Goal: Task Accomplishment & Management: Use online tool/utility

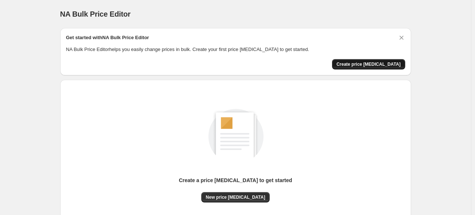
click at [354, 65] on button "Create price change job" at bounding box center [368, 64] width 73 height 10
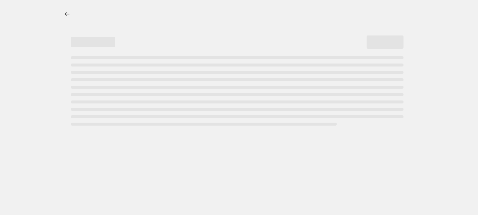
select select "percentage"
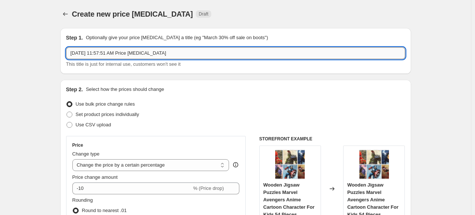
click at [179, 53] on input "Aug 18, 2025, 11:57:51 AM Price change job" at bounding box center [235, 53] width 339 height 12
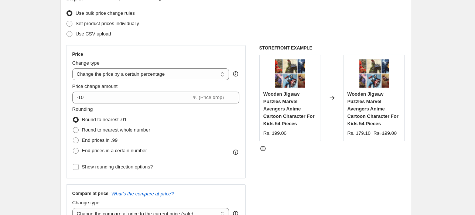
scroll to position [91, 0]
type input "Aug 18, 2025, 11:57:51 AM Price change job 10% Discount"
click at [142, 75] on select "Change the price to a certain amount Change the price by a certain amount Chang…" at bounding box center [150, 74] width 157 height 12
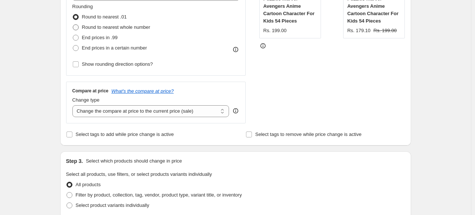
scroll to position [194, 0]
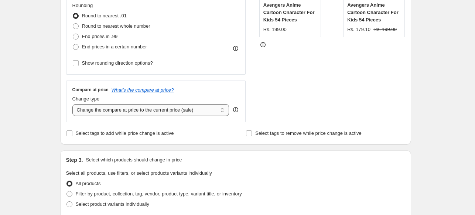
click at [121, 110] on select "Change the compare at price to the current price (sale) Change the compare at p…" at bounding box center [150, 110] width 157 height 12
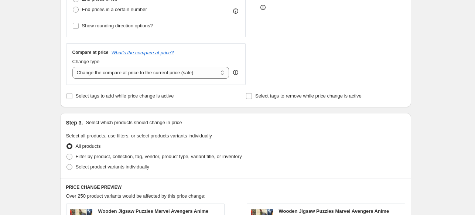
scroll to position [233, 0]
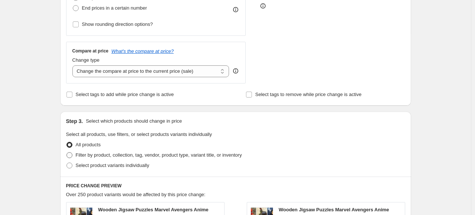
click at [71, 154] on span at bounding box center [69, 155] width 6 height 6
click at [67, 152] on input "Filter by product, collection, tag, vendor, product type, variant title, or inv…" at bounding box center [66, 152] width 0 height 0
radio input "true"
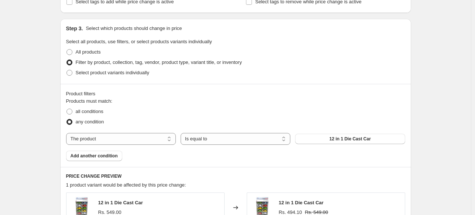
scroll to position [337, 0]
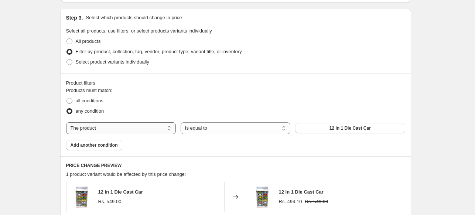
click at [136, 129] on select "The product The product's collection The product's tag The product's vendor The…" at bounding box center [121, 128] width 110 height 12
select select "collection"
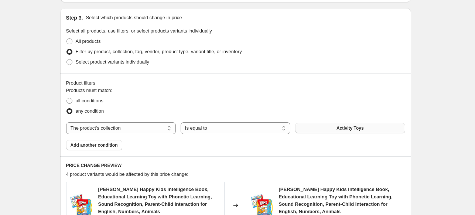
click at [331, 127] on button "Activity Toys" at bounding box center [350, 128] width 110 height 10
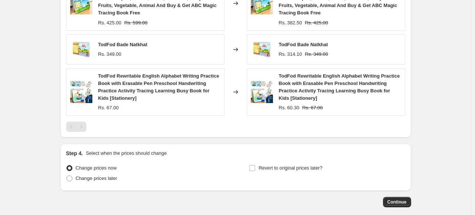
scroll to position [599, 0]
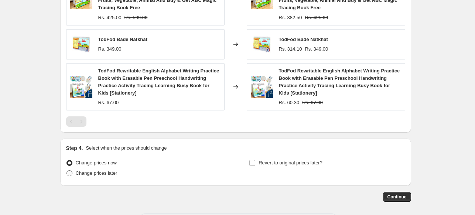
click at [99, 173] on span "Change prices later" at bounding box center [97, 173] width 42 height 6
click at [67, 171] on input "Change prices later" at bounding box center [66, 170] width 0 height 0
radio input "true"
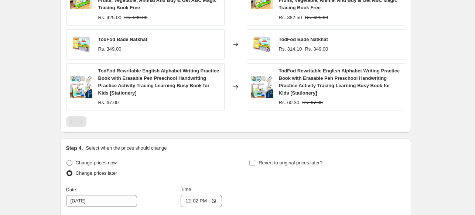
click at [103, 163] on span "Change prices now" at bounding box center [96, 163] width 41 height 6
click at [67, 160] on input "Change prices now" at bounding box center [66, 160] width 0 height 0
radio input "true"
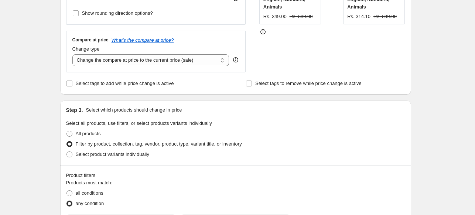
scroll to position [243, 0]
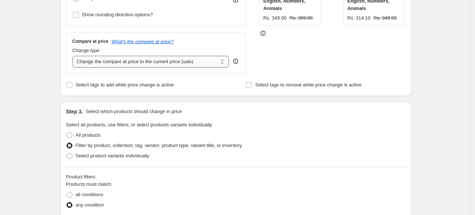
click at [154, 58] on select "Change the compare at price to the current price (sale) Change the compare at p…" at bounding box center [150, 62] width 157 height 12
click at [74, 56] on select "Change the compare at price to the current price (sale) Change the compare at p…" at bounding box center [150, 62] width 157 height 12
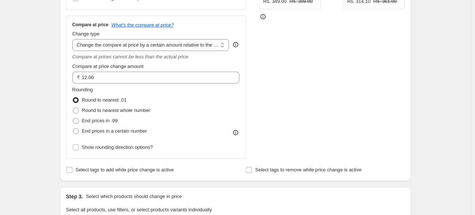
scroll to position [258, 0]
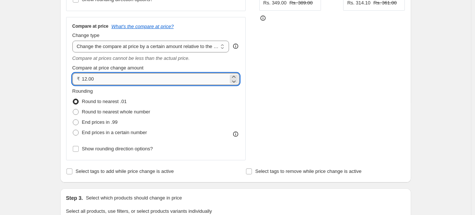
click at [187, 79] on input "12.00" at bounding box center [155, 79] width 147 height 12
click at [179, 42] on select "Change the compare at price to the current price (sale) Change the compare at p…" at bounding box center [150, 47] width 157 height 12
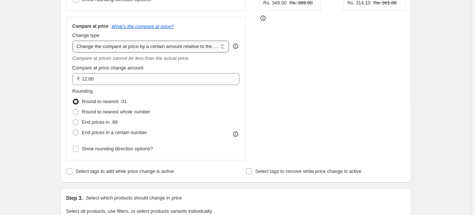
select select "to"
click at [74, 41] on select "Change the compare at price to the current price (sale) Change the compare at p…" at bounding box center [150, 47] width 157 height 12
type input "80.00"
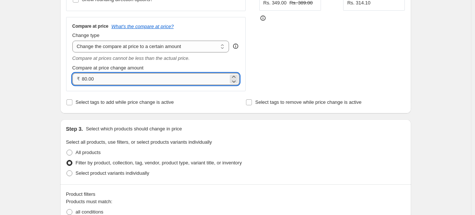
click at [175, 77] on input "80.00" at bounding box center [155, 79] width 147 height 12
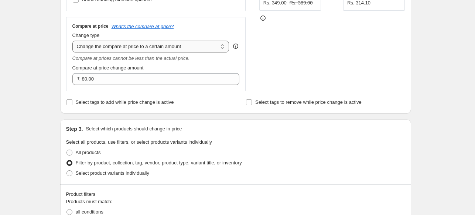
click at [171, 41] on select "Change the compare at price to the current price (sale) Change the compare at p…" at bounding box center [150, 47] width 157 height 12
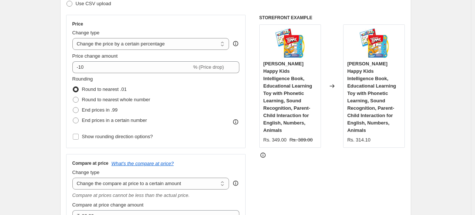
scroll to position [121, 0]
click at [216, 43] on select "Change the price to a certain amount Change the price by a certain amount Chang…" at bounding box center [150, 44] width 157 height 12
select select "ecap"
click at [74, 38] on select "Change the price to a certain amount Change the price by a certain amount Chang…" at bounding box center [150, 44] width 157 height 12
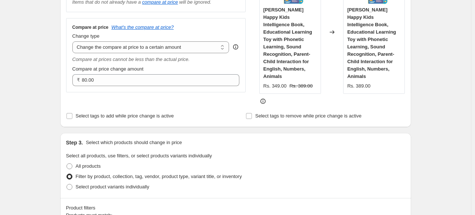
scroll to position [174, 0]
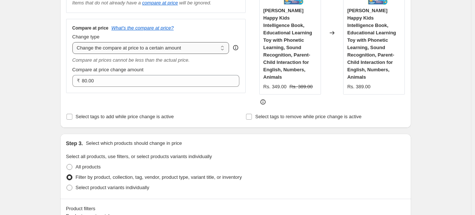
click at [156, 53] on select "Change the compare at price to the current price (sale) Change the compare at p…" at bounding box center [150, 48] width 157 height 12
click at [203, 35] on div "Change type" at bounding box center [150, 36] width 157 height 7
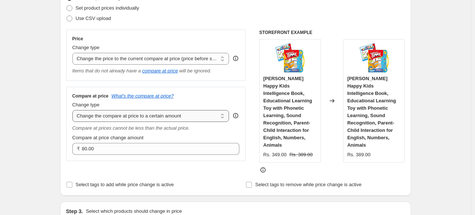
scroll to position [107, 0]
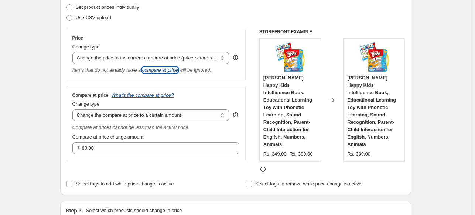
click at [168, 69] on icon "compare at price" at bounding box center [160, 70] width 36 height 6
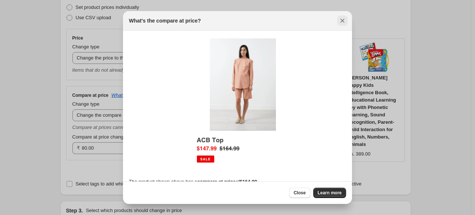
click at [343, 20] on icon "Close" at bounding box center [341, 20] width 7 height 7
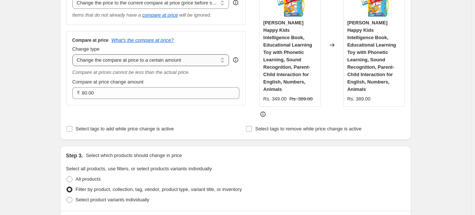
scroll to position [163, 0]
click at [153, 60] on select "Change the compare at price to the current price (sale) Change the compare at p…" at bounding box center [150, 60] width 157 height 12
select select "percentage"
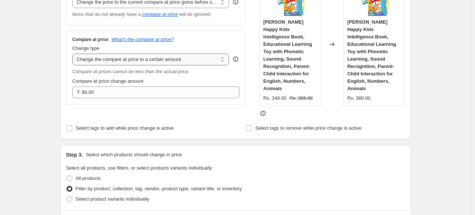
click at [74, 54] on select "Change the compare at price to the current price (sale) Change the compare at p…" at bounding box center [150, 60] width 157 height 12
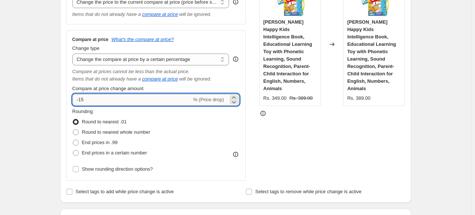
click at [153, 100] on input "-15" at bounding box center [131, 100] width 119 height 12
type input "-10"
click at [348, 148] on div "STOREFRONT EXAMPLE Todfod Happy Kids Intelligence Book, Educational Learning To…" at bounding box center [332, 76] width 146 height 207
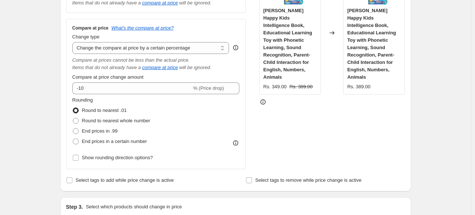
scroll to position [170, 0]
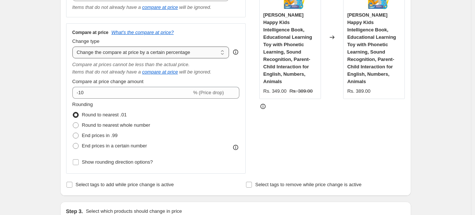
click at [180, 51] on select "Change the compare at price to the current price (sale) Change the compare at p…" at bounding box center [150, 53] width 157 height 12
select select "bp"
click at [74, 47] on select "Change the compare at price to the current price (sale) Change the compare at p…" at bounding box center [150, 53] width 157 height 12
type input "12.00"
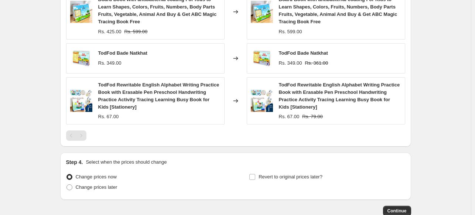
scroll to position [650, 0]
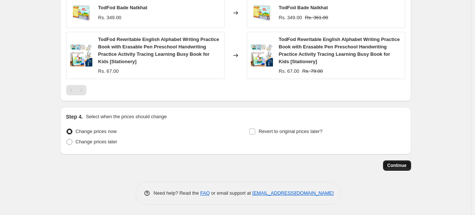
click at [392, 166] on span "Continue" at bounding box center [396, 165] width 19 height 6
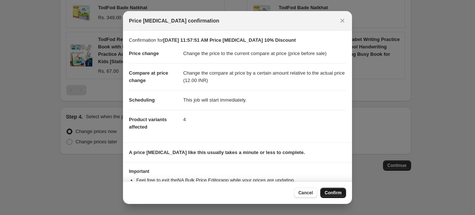
click at [335, 194] on span "Confirm" at bounding box center [332, 193] width 17 height 6
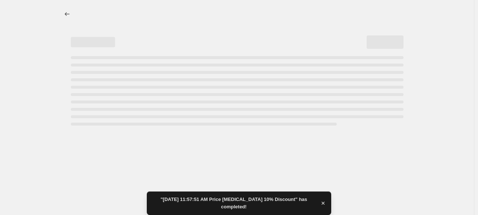
select select "ecap"
select select "bp"
select select "collection"
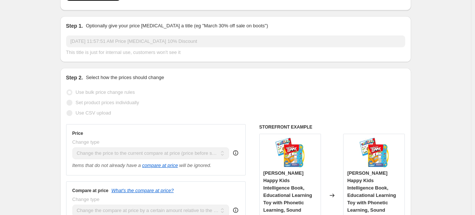
scroll to position [35, 0]
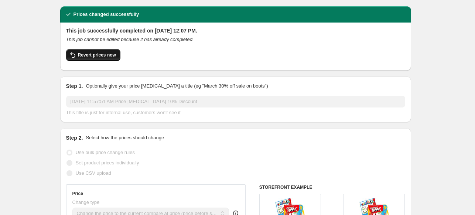
click at [88, 52] on span "Revert prices now" at bounding box center [97, 55] width 38 height 6
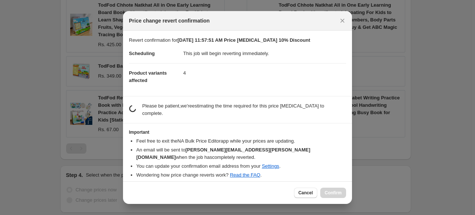
scroll to position [0, 0]
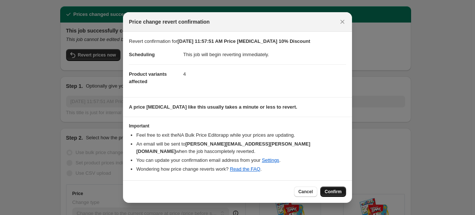
click at [327, 188] on button "Confirm" at bounding box center [333, 191] width 26 height 10
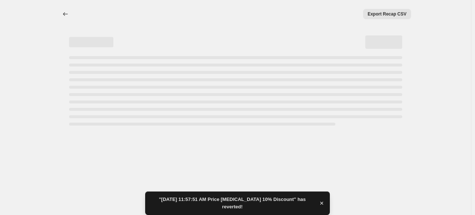
select select "ecap"
select select "bp"
select select "collection"
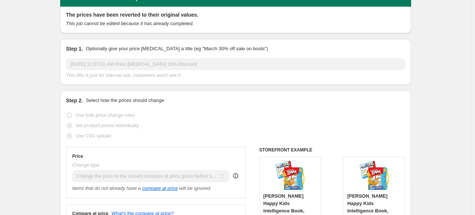
scroll to position [29, 0]
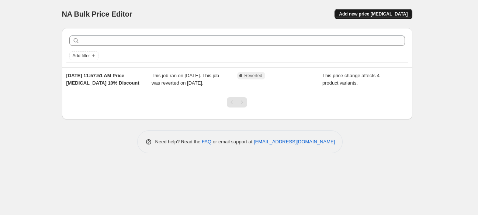
click at [359, 14] on span "Add new price change job" at bounding box center [373, 14] width 69 height 6
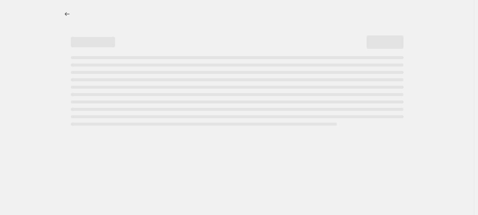
select select "percentage"
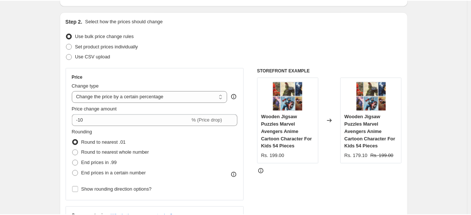
scroll to position [68, 0]
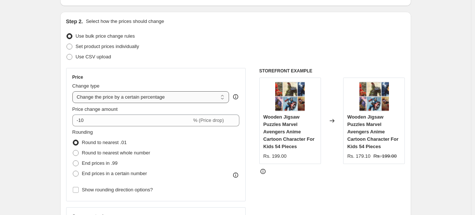
click at [184, 98] on select "Change the price to a certain amount Change the price by a certain amount Chang…" at bounding box center [150, 97] width 157 height 12
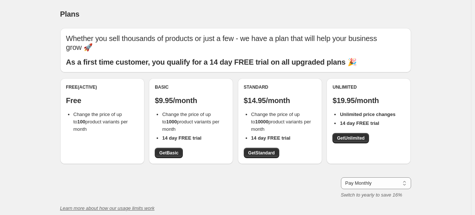
click at [105, 122] on span "Change the price of up to 100 product variants per month" at bounding box center [100, 121] width 54 height 20
copy span "Change the price of up to 100 product variants per month"
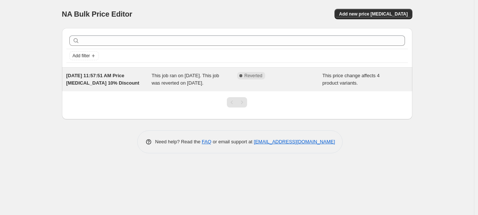
click at [103, 82] on span "[DATE] 11:57:51 AM Price [MEDICAL_DATA] 10% Discount" at bounding box center [102, 79] width 73 height 13
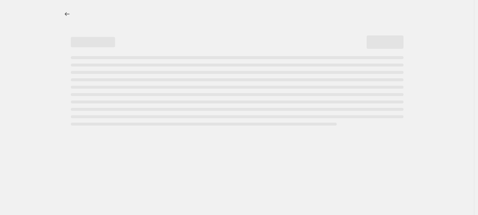
select select "ecap"
select select "bp"
select select "collection"
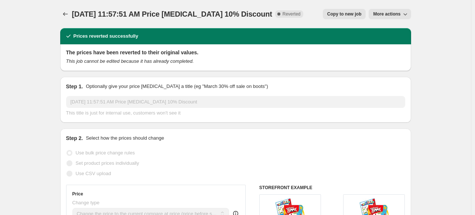
click at [380, 16] on span "More actions" at bounding box center [386, 14] width 27 height 6
click at [381, 42] on span "Delete job" at bounding box center [387, 42] width 22 height 6
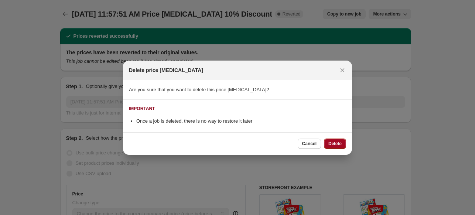
click at [333, 145] on span "Delete" at bounding box center [334, 144] width 13 height 6
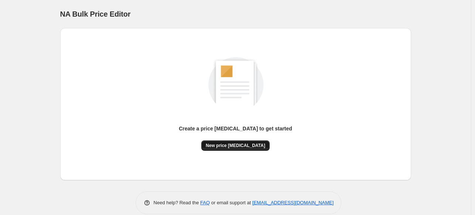
click at [243, 145] on span "New price change job" at bounding box center [235, 145] width 59 height 6
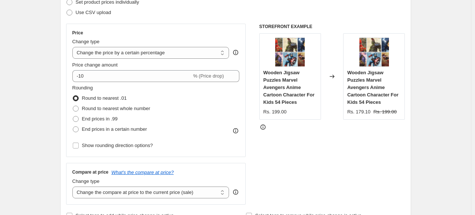
scroll to position [114, 0]
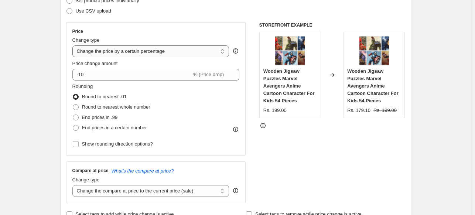
click at [124, 52] on select "Change the price to a certain amount Change the price by a certain amount Chang…" at bounding box center [150, 51] width 157 height 12
select select "pc"
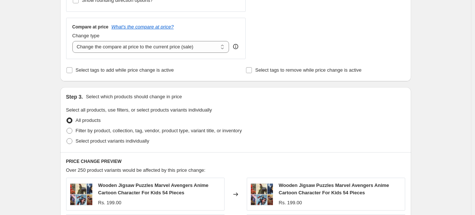
scroll to position [258, 0]
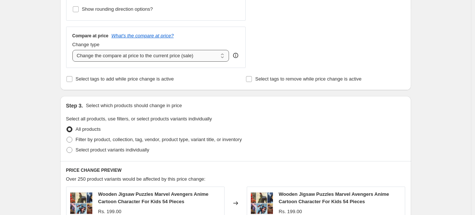
click at [126, 57] on select "Change the compare at price to the current price (sale) Change the compare at p…" at bounding box center [150, 56] width 157 height 12
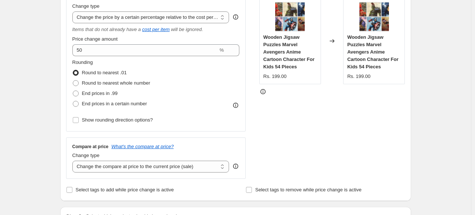
scroll to position [148, 0]
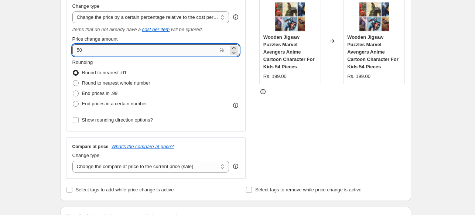
click at [100, 49] on input "50" at bounding box center [145, 50] width 146 height 12
type input "5"
type input "10"
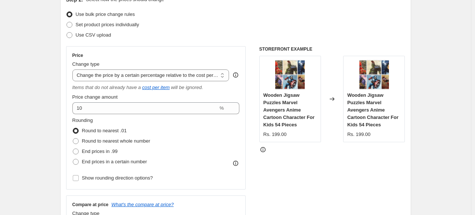
scroll to position [91, 0]
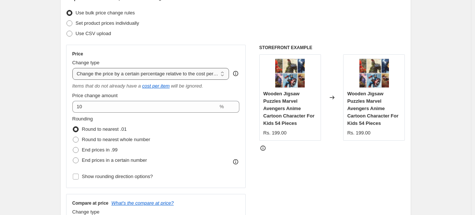
click at [187, 74] on select "Change the price to a certain amount Change the price by a certain amount Chang…" at bounding box center [150, 74] width 157 height 12
select select "percentage"
click at [74, 68] on select "Change the price to a certain amount Change the price by a certain amount Chang…" at bounding box center [150, 74] width 157 height 12
type input "-15"
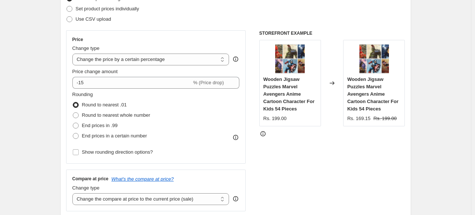
scroll to position [96, 0]
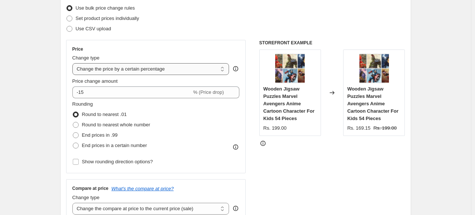
click at [149, 72] on select "Change the price to a certain amount Change the price by a certain amount Chang…" at bounding box center [150, 69] width 157 height 12
click at [74, 63] on select "Change the price to a certain amount Change the price by a certain amount Chang…" at bounding box center [150, 69] width 157 height 12
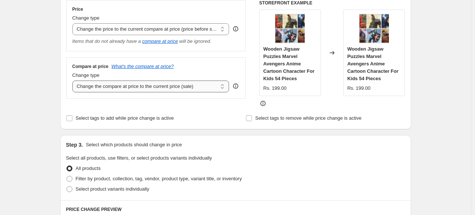
scroll to position [130, 0]
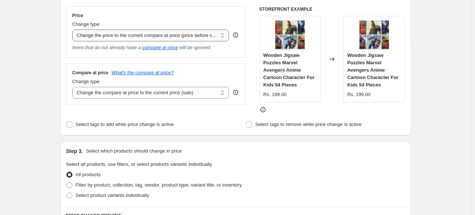
click at [137, 32] on select "Change the price to a certain amount Change the price by a certain amount Chang…" at bounding box center [150, 36] width 157 height 12
click at [74, 30] on select "Change the price to a certain amount Change the price by a certain amount Chang…" at bounding box center [150, 36] width 157 height 12
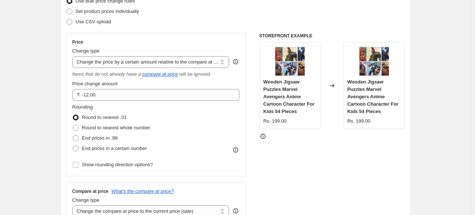
scroll to position [102, 0]
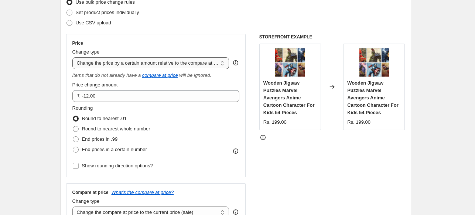
click at [148, 63] on select "Change the price to a certain amount Change the price by a certain amount Chang…" at bounding box center [150, 63] width 157 height 12
select select "pcap"
click at [74, 57] on select "Change the price to a certain amount Change the price by a certain amount Chang…" at bounding box center [150, 63] width 157 height 12
type input "-20"
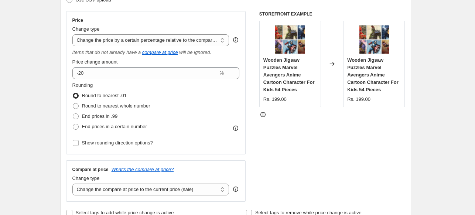
scroll to position [124, 0]
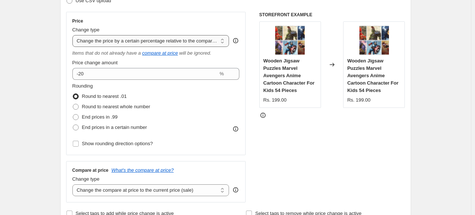
click at [128, 44] on select "Change the price to a certain amount Change the price by a certain amount Chang…" at bounding box center [150, 41] width 157 height 12
select select "to"
click at [74, 35] on select "Change the price to a certain amount Change the price by a certain amount Chang…" at bounding box center [150, 41] width 157 height 12
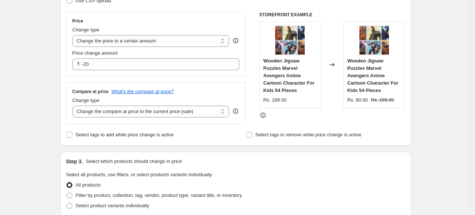
type input "80.00"
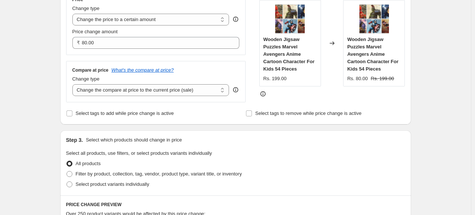
scroll to position [144, 0]
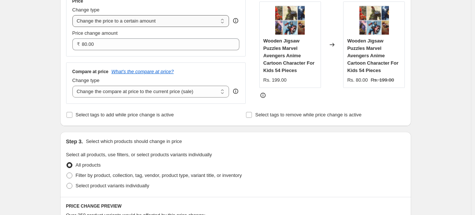
click at [115, 16] on select "Change the price to a certain amount Change the price by a certain amount Chang…" at bounding box center [150, 21] width 157 height 12
select select "by"
click at [74, 15] on select "Change the price to a certain amount Change the price by a certain amount Chang…" at bounding box center [150, 21] width 157 height 12
type input "-10.00"
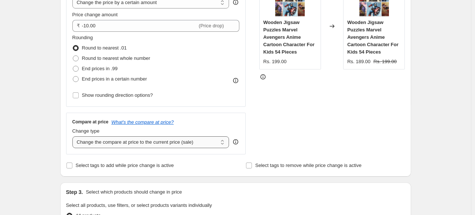
scroll to position [162, 0]
click at [145, 148] on div "Compare at price What's the compare at price? Change type Change the compare at…" at bounding box center [156, 133] width 180 height 41
click at [144, 146] on select "Change the compare at price to the current price (sale) Change the compare at p…" at bounding box center [150, 142] width 157 height 12
click at [74, 136] on select "Change the compare at price to the current price (sale) Change the compare at p…" at bounding box center [150, 142] width 157 height 12
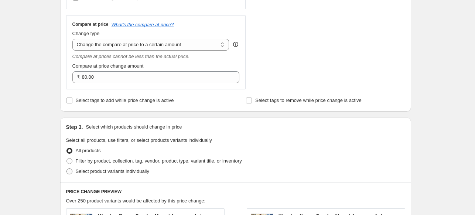
scroll to position [260, 0]
click at [108, 45] on select "Change the compare at price to the current price (sale) Change the compare at p…" at bounding box center [150, 45] width 157 height 12
select select "by"
click at [74, 39] on select "Change the compare at price to the current price (sale) Change the compare at p…" at bounding box center [150, 45] width 157 height 12
type input "-10.00"
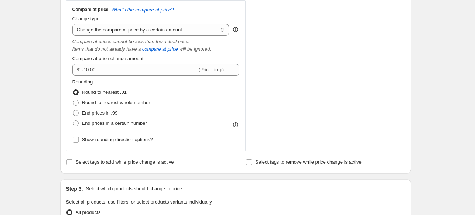
scroll to position [273, 0]
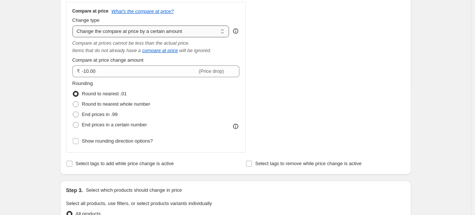
click at [103, 28] on select "Change the compare at price to the current price (sale) Change the compare at p…" at bounding box center [150, 31] width 157 height 12
select select "percentage"
click at [74, 25] on select "Change the compare at price to the current price (sale) Change the compare at p…" at bounding box center [150, 31] width 157 height 12
type input "-15"
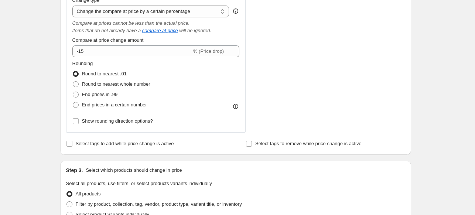
scroll to position [292, 0]
click at [111, 10] on select "Change the compare at price to the current price (sale) Change the compare at p…" at bounding box center [150, 12] width 157 height 12
select select "to"
click at [74, 6] on select "Change the compare at price to the current price (sale) Change the compare at p…" at bounding box center [150, 12] width 157 height 12
type input "80.00"
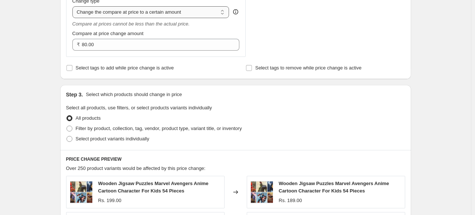
click at [111, 11] on select "Change the compare at price to the current price (sale) Change the compare at p…" at bounding box center [150, 12] width 157 height 12
select select "ep"
click at [74, 6] on select "Change the compare at price to the current price (sale) Change the compare at p…" at bounding box center [150, 12] width 157 height 12
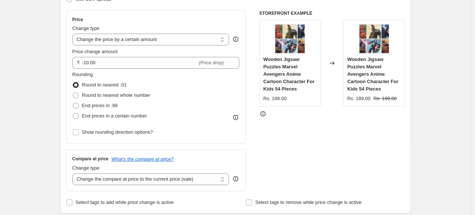
scroll to position [123, 0]
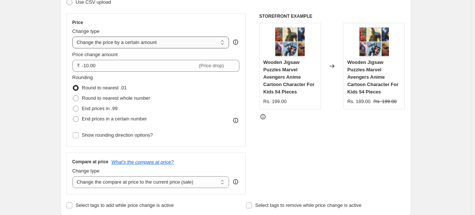
click at [130, 42] on select "Change the price to a certain amount Change the price by a certain amount Chang…" at bounding box center [150, 43] width 157 height 12
click at [74, 37] on select "Change the price to a certain amount Change the price by a certain amount Chang…" at bounding box center [150, 43] width 157 height 12
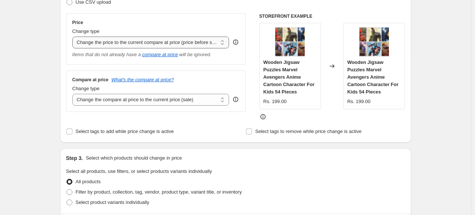
click at [132, 46] on select "Change the price to a certain amount Change the price by a certain amount Chang…" at bounding box center [150, 43] width 157 height 12
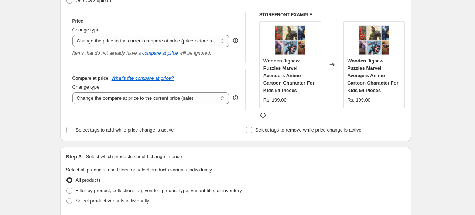
scroll to position [123, 0]
click at [111, 32] on div "Change type" at bounding box center [150, 30] width 157 height 7
click at [108, 44] on select "Change the price to a certain amount Change the price by a certain amount Chang…" at bounding box center [150, 42] width 157 height 12
click at [74, 36] on select "Change the price to a certain amount Change the price by a certain amount Chang…" at bounding box center [150, 42] width 157 height 12
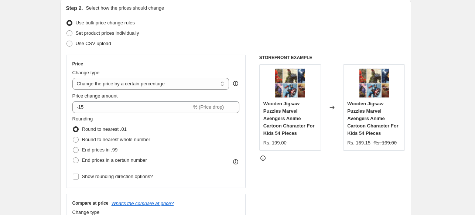
scroll to position [80, 0]
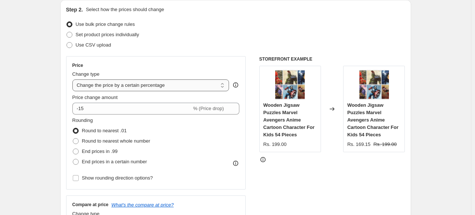
click at [138, 87] on select "Change the price to a certain amount Change the price by a certain amount Chang…" at bounding box center [150, 85] width 157 height 12
select select "pc"
type input "50"
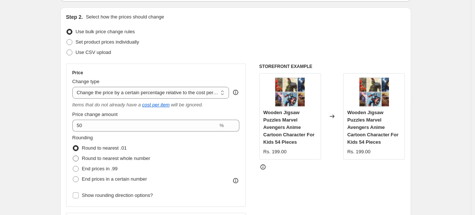
scroll to position [72, 0]
click at [125, 94] on select "Change the price to a certain amount Change the price by a certain amount Chang…" at bounding box center [150, 93] width 157 height 12
select select "percentage"
click at [74, 87] on select "Change the price to a certain amount Change the price by a certain amount Chang…" at bounding box center [150, 93] width 157 height 12
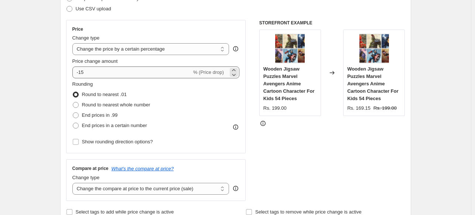
scroll to position [114, 0]
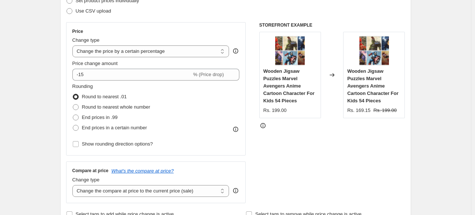
click at [116, 65] on span "Price change amount" at bounding box center [94, 64] width 45 height 6
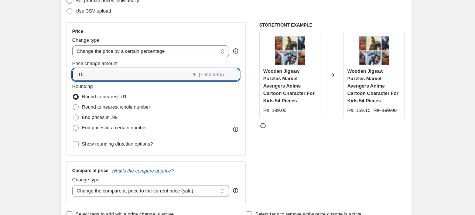
click at [116, 69] on input "-15" at bounding box center [131, 75] width 119 height 12
type input "-10"
click at [284, 167] on div "STOREFRONT EXAMPLE Wooden Jigsaw Puzzles Marvel Avengers Anime Cartoon Characte…" at bounding box center [332, 112] width 146 height 181
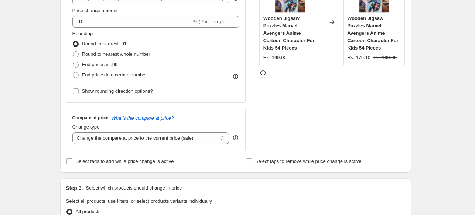
scroll to position [162, 0]
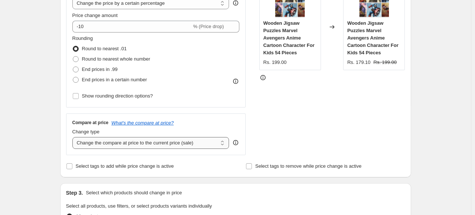
click at [163, 144] on select "Change the compare at price to the current price (sale) Change the compare at p…" at bounding box center [150, 143] width 157 height 12
click at [74, 137] on select "Change the compare at price to the current price (sale) Change the compare at p…" at bounding box center [150, 143] width 157 height 12
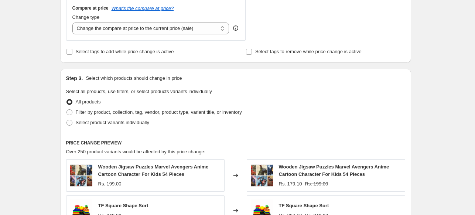
scroll to position [280, 0]
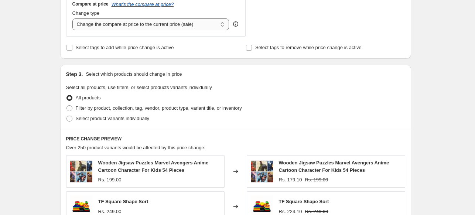
click at [176, 29] on select "Change the compare at price to the current price (sale) Change the compare at p…" at bounding box center [150, 24] width 157 height 12
click at [74, 18] on select "Change the compare at price to the current price (sale) Change the compare at p…" at bounding box center [150, 24] width 157 height 12
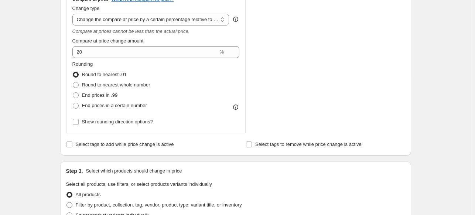
scroll to position [285, 0]
click at [166, 22] on select "Change the compare at price to the current price (sale) Change the compare at p…" at bounding box center [150, 20] width 157 height 12
select select "ep"
click at [74, 14] on select "Change the compare at price to the current price (sale) Change the compare at p…" at bounding box center [150, 20] width 157 height 12
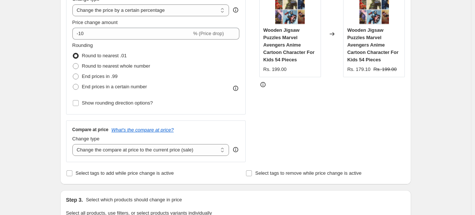
scroll to position [152, 0]
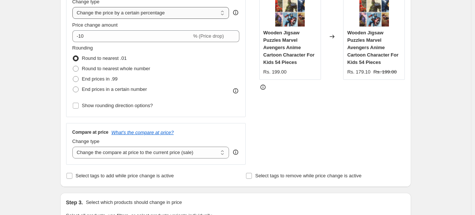
click at [134, 8] on select "Change the price to a certain amount Change the price by a certain amount Chang…" at bounding box center [150, 13] width 157 height 12
select select "bcap"
click at [74, 7] on select "Change the price to a certain amount Change the price by a certain amount Chang…" at bounding box center [150, 13] width 157 height 12
type input "-12.00"
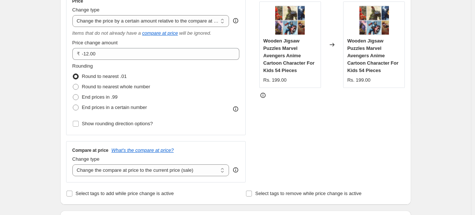
scroll to position [142, 0]
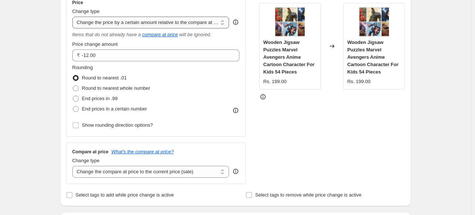
click at [134, 24] on select "Change the price to a certain amount Change the price by a certain amount Chang…" at bounding box center [150, 23] width 157 height 12
select select "to"
click at [74, 17] on select "Change the price to a certain amount Change the price by a certain amount Chang…" at bounding box center [150, 23] width 157 height 12
type input "80.00"
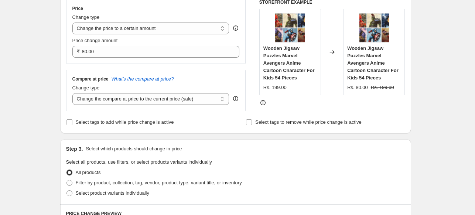
scroll to position [135, 0]
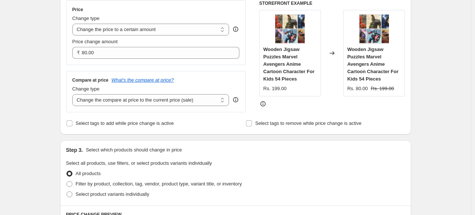
click at [143, 22] on div "Change type Change the price to a certain amount Change the price by a certain …" at bounding box center [150, 25] width 157 height 21
click at [143, 33] on select "Change the price to a certain amount Change the price by a certain amount Chang…" at bounding box center [150, 30] width 157 height 12
select select "margin"
type input "50"
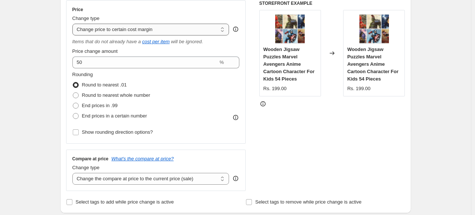
click at [141, 25] on select "Change the price to a certain amount Change the price by a certain amount Chang…" at bounding box center [150, 30] width 157 height 12
click at [74, 24] on select "Change the price to a certain amount Change the price by a certain amount Chang…" at bounding box center [150, 30] width 157 height 12
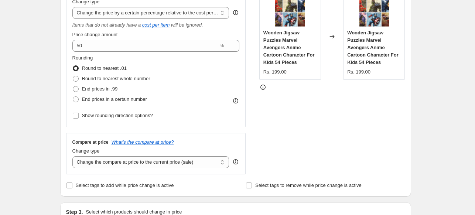
scroll to position [152, 0]
click at [121, 15] on select "Change the price to a certain amount Change the price by a certain amount Chang…" at bounding box center [150, 13] width 157 height 12
select select "percentage"
click at [74, 7] on select "Change the price to a certain amount Change the price by a certain amount Chang…" at bounding box center [150, 13] width 157 height 12
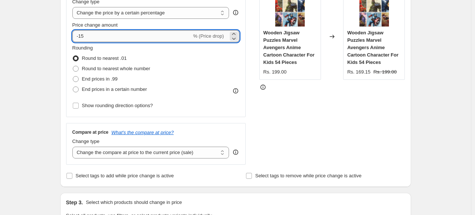
click at [102, 32] on input "-15" at bounding box center [131, 36] width 119 height 12
type input "-10"
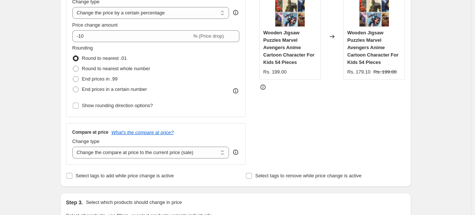
click at [171, 93] on div "Rounding Round to nearest .01 Round to nearest whole number End prices in .99 E…" at bounding box center [155, 69] width 167 height 50
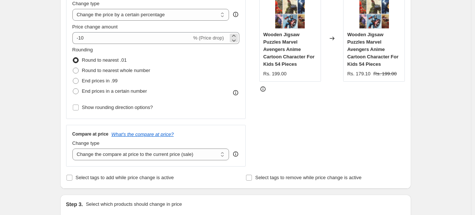
click at [211, 38] on span "% (Price drop)" at bounding box center [208, 38] width 31 height 6
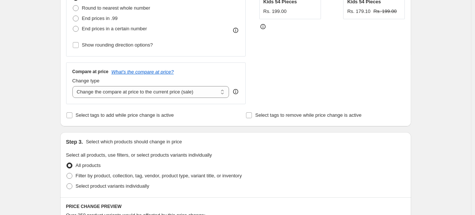
scroll to position [212, 0]
click at [68, 116] on input "Select tags to add while price change is active" at bounding box center [69, 116] width 6 height 6
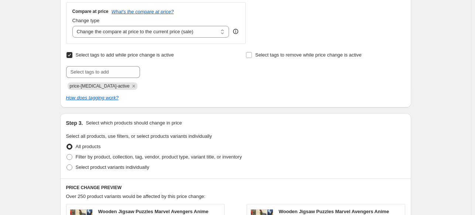
scroll to position [272, 0]
click at [72, 56] on input "Select tags to add while price change is active" at bounding box center [69, 55] width 6 height 6
checkbox input "false"
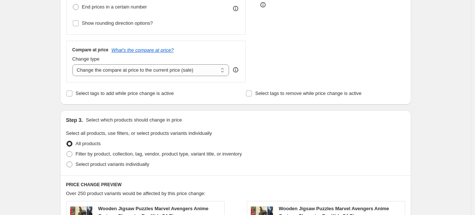
scroll to position [233, 0]
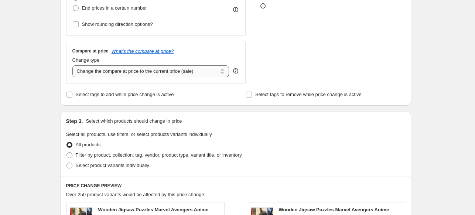
click at [152, 75] on select "Change the compare at price to the current price (sale) Change the compare at p…" at bounding box center [150, 71] width 157 height 12
select select "percentage"
click at [74, 65] on select "Change the compare at price to the current price (sale) Change the compare at p…" at bounding box center [150, 71] width 157 height 12
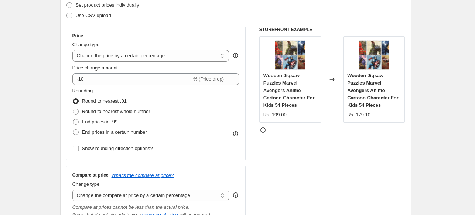
scroll to position [109, 0]
click at [159, 54] on select "Change the price to a certain amount Change the price by a certain amount Chang…" at bounding box center [150, 56] width 157 height 12
select select "pcap"
click at [74, 50] on select "Change the price to a certain amount Change the price by a certain amount Chang…" at bounding box center [150, 56] width 157 height 12
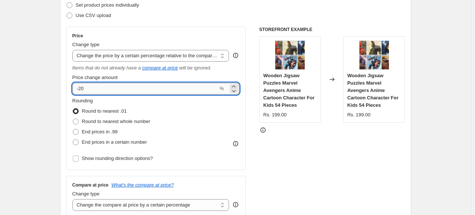
click at [152, 90] on input "-20" at bounding box center [145, 89] width 146 height 12
type input "-2"
type input "-10"
click at [310, 155] on div "STOREFRONT EXAMPLE Wooden Jigsaw Puzzles Marvel Avengers Anime Cartoon Characte…" at bounding box center [332, 176] width 146 height 299
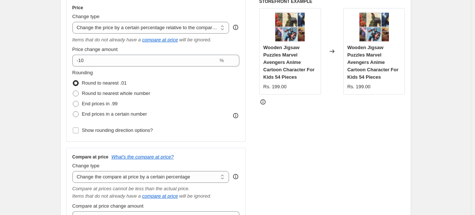
scroll to position [136, 0]
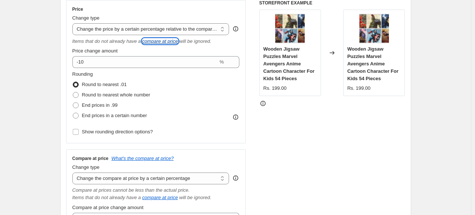
click at [160, 44] on icon "compare at price" at bounding box center [160, 41] width 36 height 6
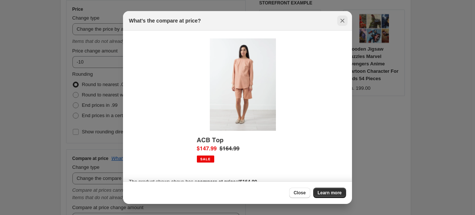
click at [343, 22] on icon "Close" at bounding box center [342, 21] width 4 height 4
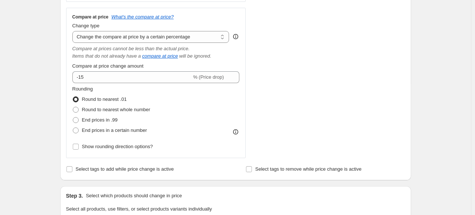
scroll to position [273, 0]
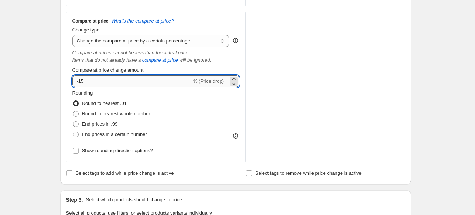
click at [117, 87] on input "-15" at bounding box center [131, 81] width 119 height 12
type input "-10"
click at [163, 109] on div "Rounding Round to nearest .01 Round to nearest whole number End prices in .99 E…" at bounding box center [155, 114] width 167 height 50
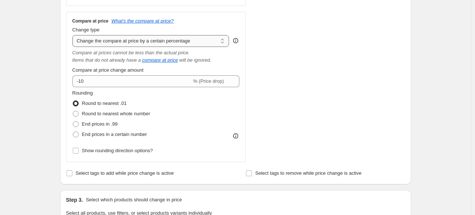
click at [168, 35] on select "Change the compare at price to the current price (sale) Change the compare at p…" at bounding box center [150, 41] width 157 height 12
select select "pp"
click at [74, 35] on select "Change the compare at price to the current price (sale) Change the compare at p…" at bounding box center [150, 41] width 157 height 12
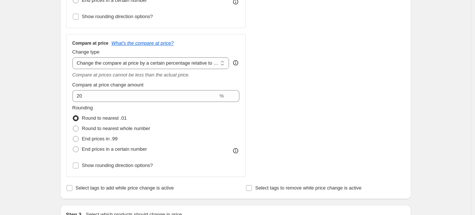
scroll to position [251, 0]
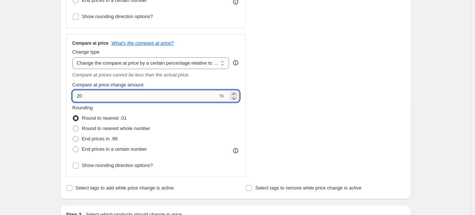
click at [127, 99] on input "20" at bounding box center [145, 96] width 146 height 12
type input "2"
type input "10"
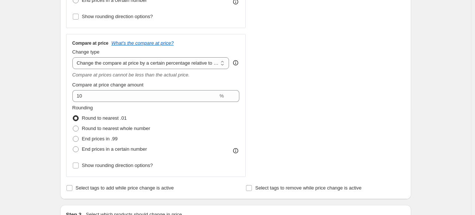
click at [315, 89] on div "STOREFRONT EXAMPLE Wooden Jigsaw Puzzles Marvel Avengers Anime Cartoon Characte…" at bounding box center [332, 31] width 146 height 292
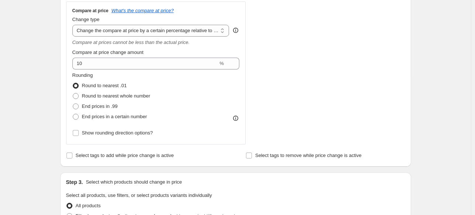
scroll to position [280, 0]
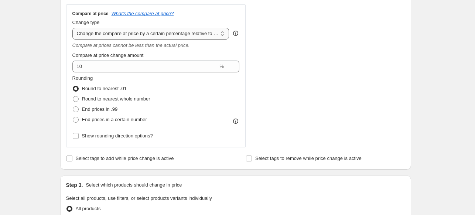
click at [199, 37] on select "Change the compare at price to the current price (sale) Change the compare at p…" at bounding box center [150, 34] width 157 height 12
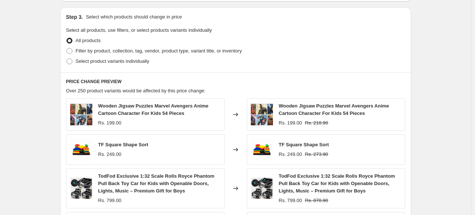
scroll to position [446, 0]
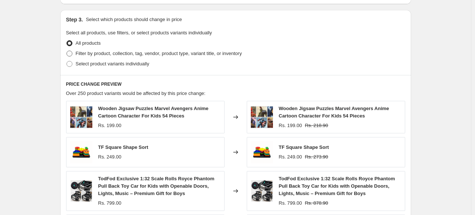
click at [72, 54] on span at bounding box center [69, 54] width 6 height 6
click at [67, 51] on input "Filter by product, collection, tag, vendor, product type, variant title, or inv…" at bounding box center [66, 51] width 0 height 0
radio input "true"
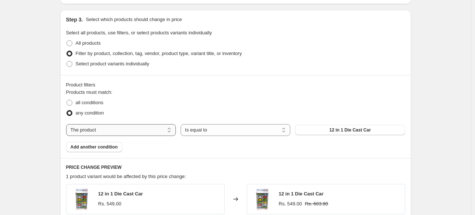
click at [171, 134] on select "The product The product's collection The product's tag The product's vendor The…" at bounding box center [121, 130] width 110 height 12
select select "collection"
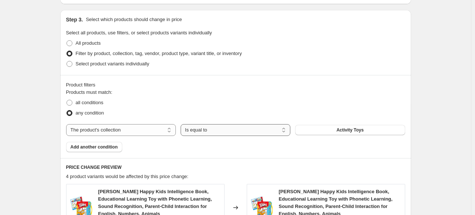
click at [210, 132] on select "Is equal to Is not equal to" at bounding box center [235, 130] width 110 height 12
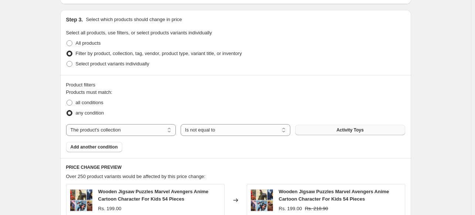
click at [311, 127] on button "Activity Toys" at bounding box center [350, 130] width 110 height 10
click at [207, 127] on select "Is equal to Is not equal to" at bounding box center [235, 130] width 110 height 12
select select "equal"
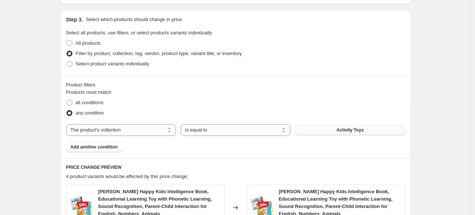
click at [306, 132] on button "Activity Toys" at bounding box center [350, 130] width 110 height 10
click at [69, 100] on span at bounding box center [69, 103] width 6 height 6
click at [67, 100] on input "all conditions" at bounding box center [66, 100] width 0 height 0
radio input "true"
click at [190, 130] on select "Is equal to Is not equal to" at bounding box center [235, 130] width 110 height 12
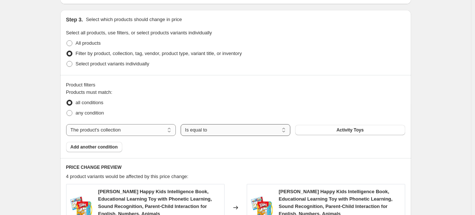
select select "not_equal"
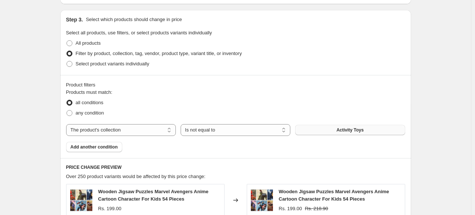
click at [331, 132] on button "Activity Toys" at bounding box center [350, 130] width 110 height 10
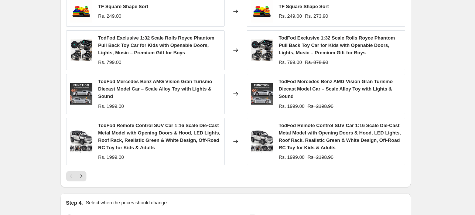
scroll to position [755, 0]
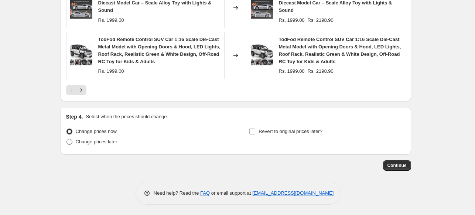
click at [109, 143] on span "Change prices later" at bounding box center [97, 142] width 42 height 6
click at [67, 139] on input "Change prices later" at bounding box center [66, 139] width 0 height 0
radio input "true"
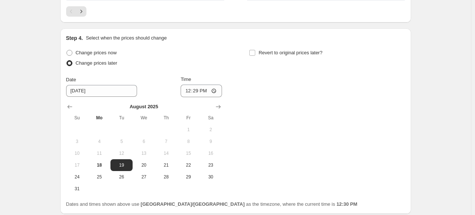
scroll to position [835, 0]
drag, startPoint x: 158, startPoint y: 100, endPoint x: 349, endPoint y: 80, distance: 191.5
click at [349, 80] on div "Change prices now Change prices later Date 8/19/2025 Time 12:29 August 2025 Su …" at bounding box center [235, 120] width 339 height 147
drag, startPoint x: 349, startPoint y: 80, endPoint x: 432, endPoint y: 75, distance: 83.6
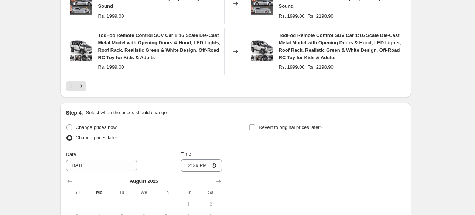
scroll to position [758, 0]
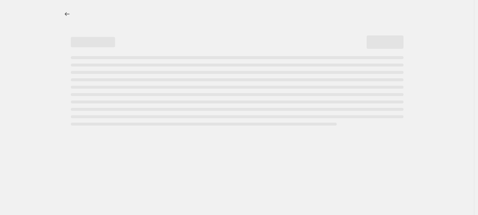
select select "percentage"
